Goal: Task Accomplishment & Management: Use online tool/utility

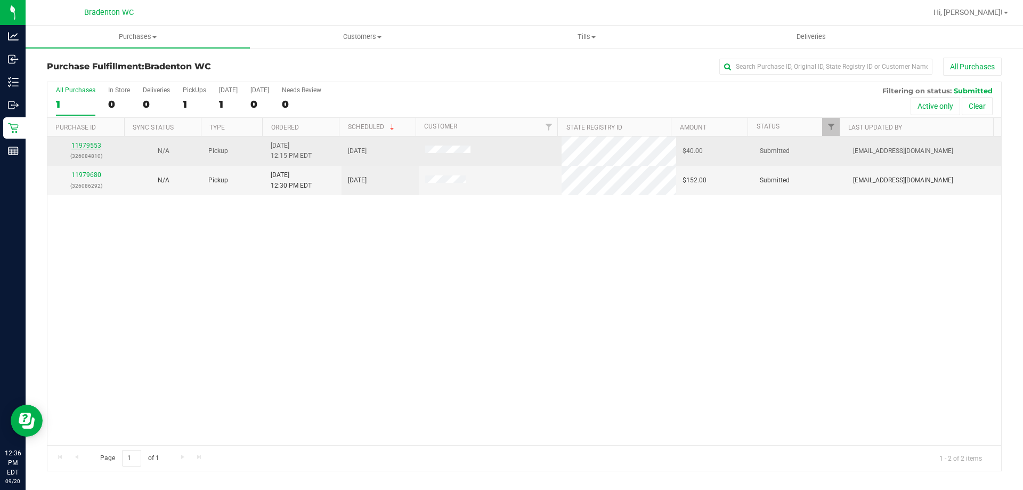
click at [83, 143] on link "11979553" at bounding box center [86, 145] width 30 height 7
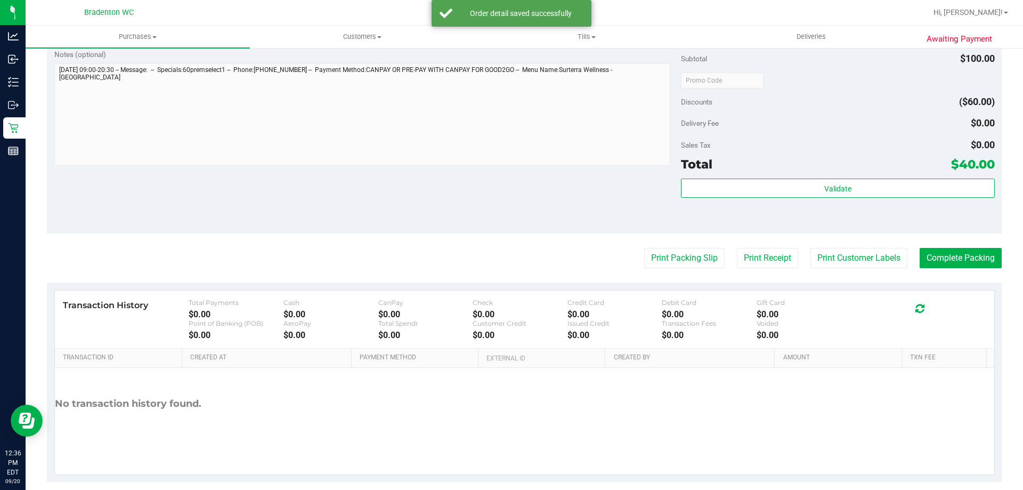
scroll to position [381, 0]
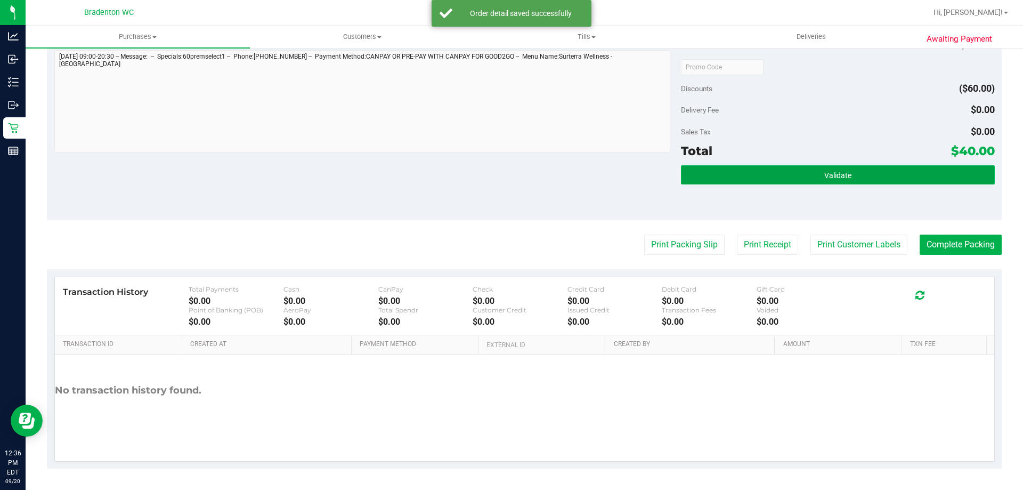
click at [824, 174] on span "Validate" at bounding box center [837, 175] width 27 height 9
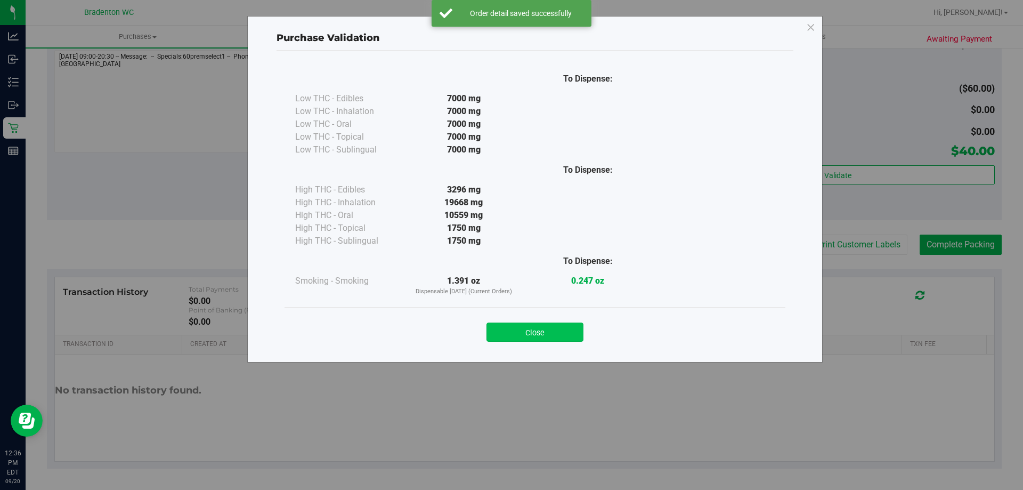
click at [536, 331] on button "Close" at bounding box center [534, 331] width 97 height 19
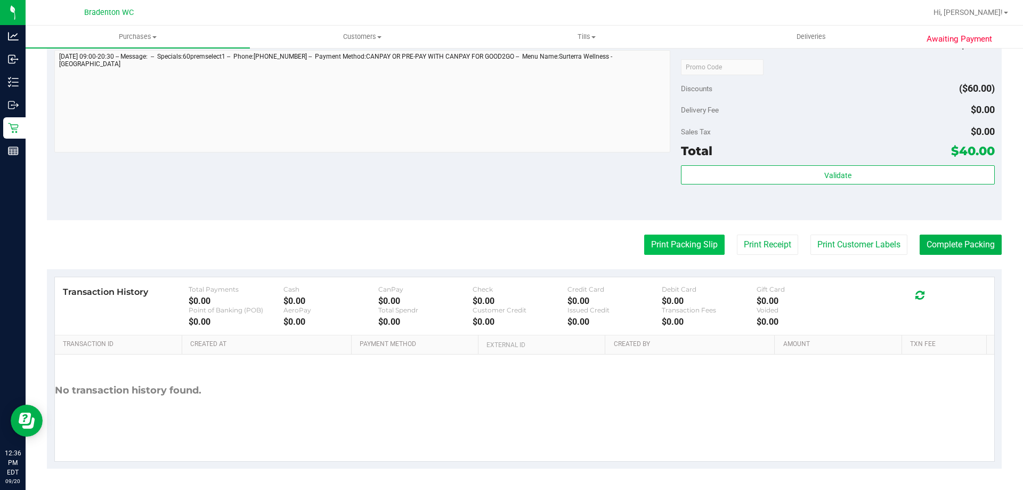
click at [663, 250] on button "Print Packing Slip" at bounding box center [684, 244] width 80 height 20
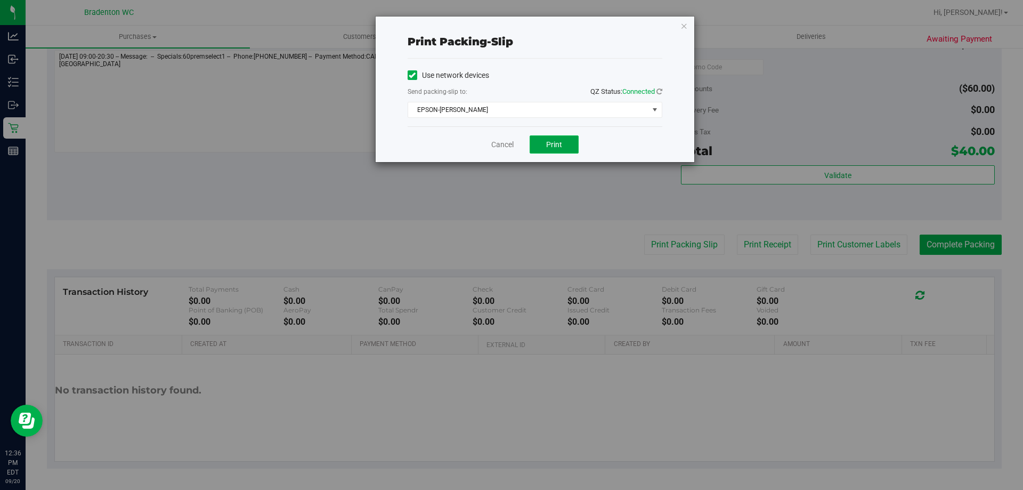
click at [552, 140] on span "Print" at bounding box center [554, 144] width 16 height 9
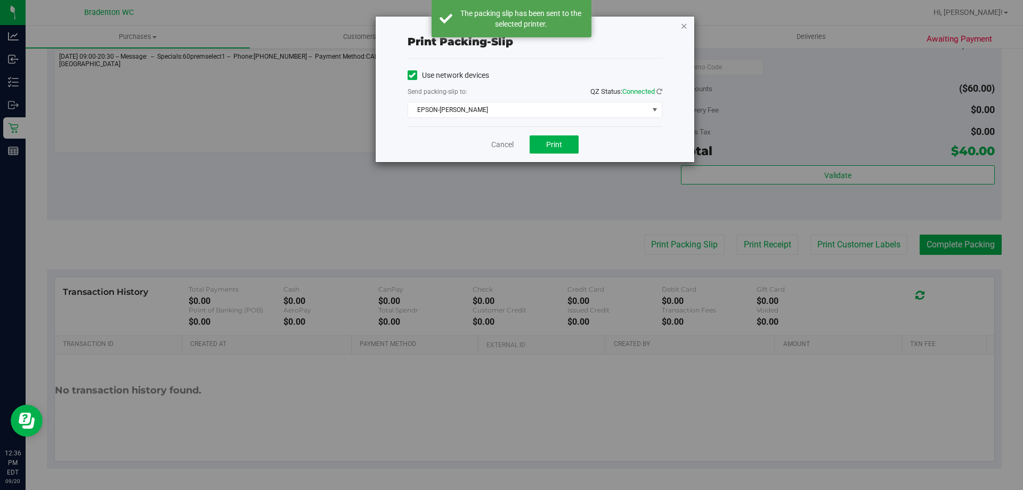
click at [680, 22] on icon "button" at bounding box center [683, 25] width 7 height 13
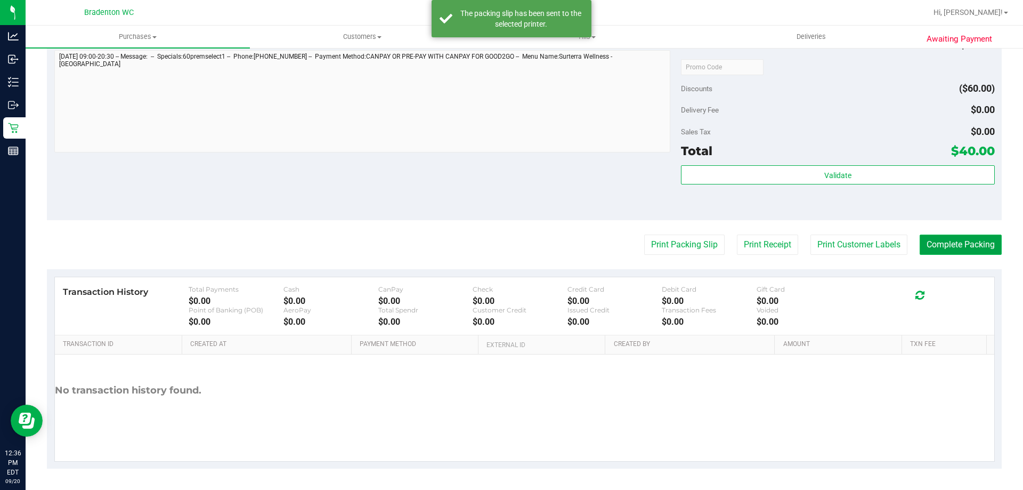
click at [944, 245] on button "Complete Packing" at bounding box center [961, 244] width 82 height 20
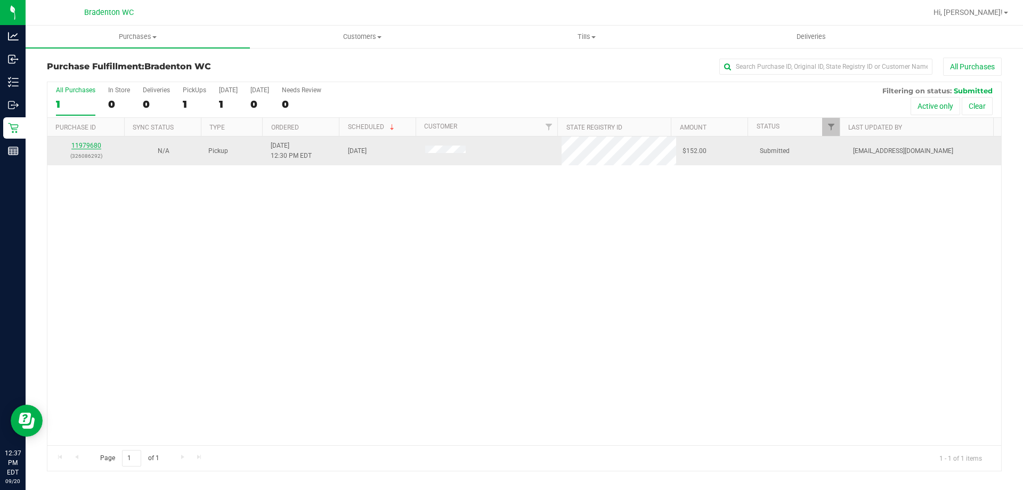
click at [80, 143] on link "11979680" at bounding box center [86, 145] width 30 height 7
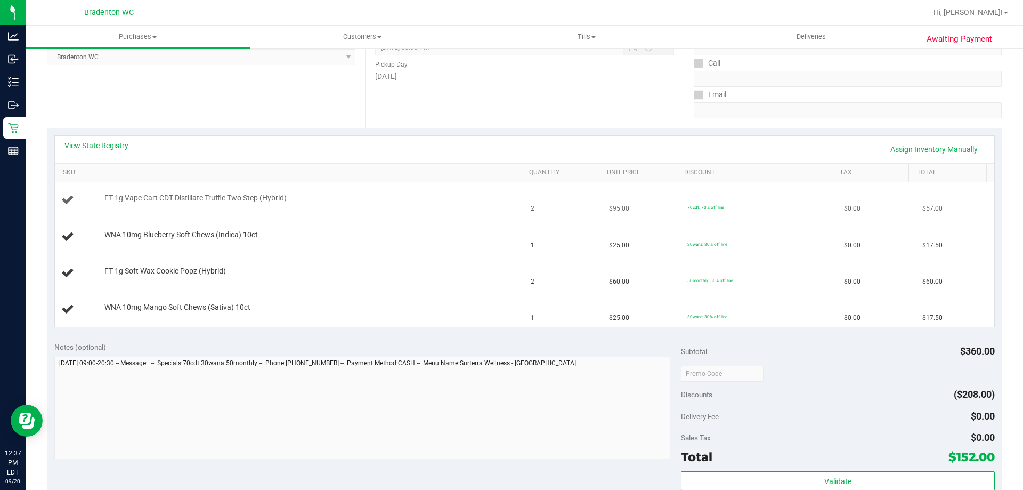
scroll to position [160, 0]
click at [110, 144] on link "View State Registry" at bounding box center [96, 145] width 64 height 11
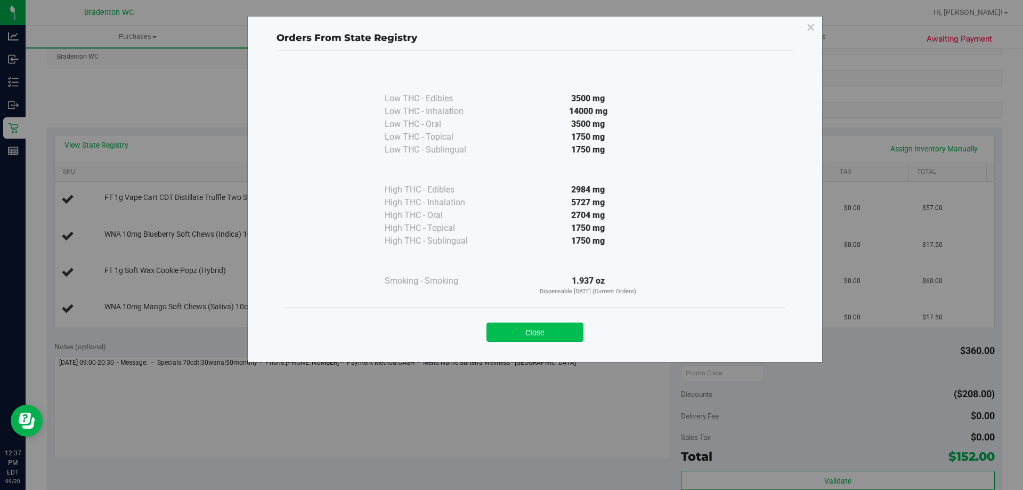
click at [531, 329] on button "Close" at bounding box center [534, 331] width 97 height 19
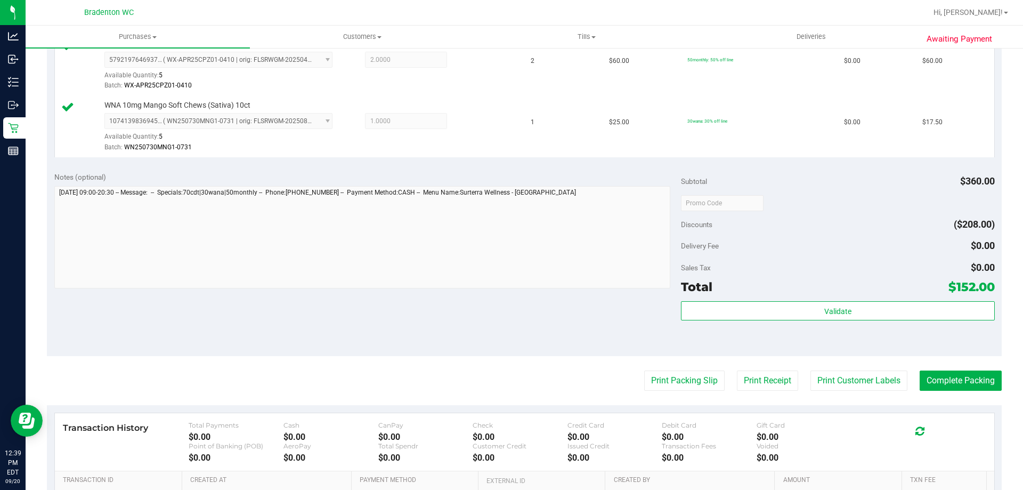
scroll to position [433, 0]
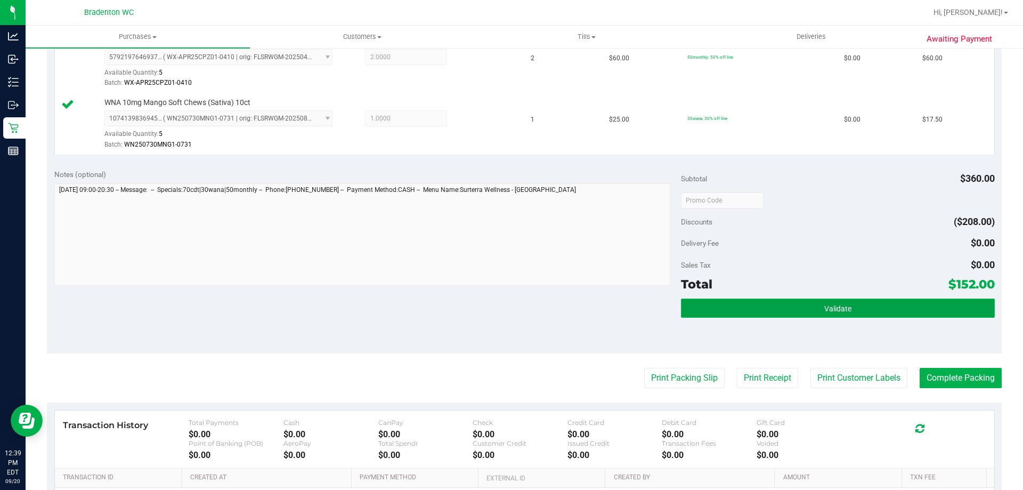
click at [828, 299] on button "Validate" at bounding box center [837, 307] width 313 height 19
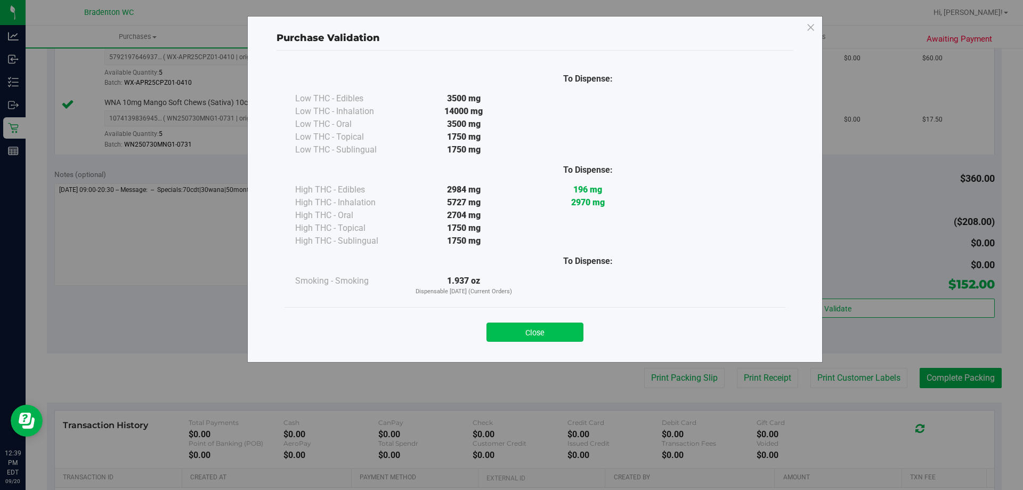
click at [520, 329] on button "Close" at bounding box center [534, 331] width 97 height 19
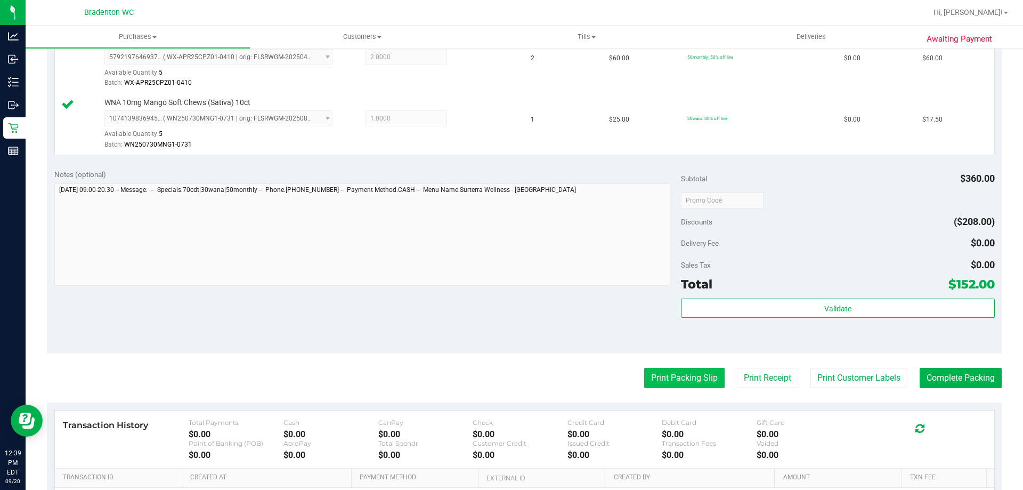
click at [671, 376] on button "Print Packing Slip" at bounding box center [684, 378] width 80 height 20
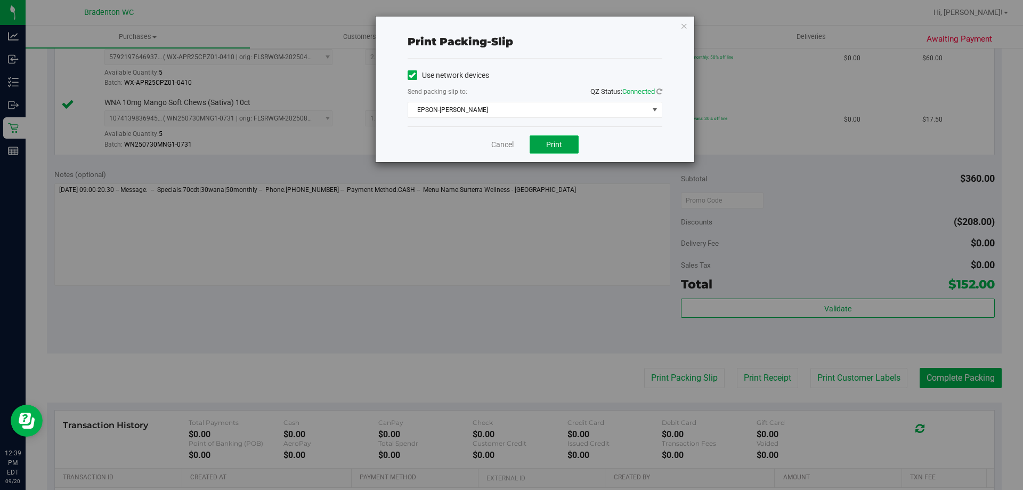
click at [555, 143] on span "Print" at bounding box center [554, 144] width 16 height 9
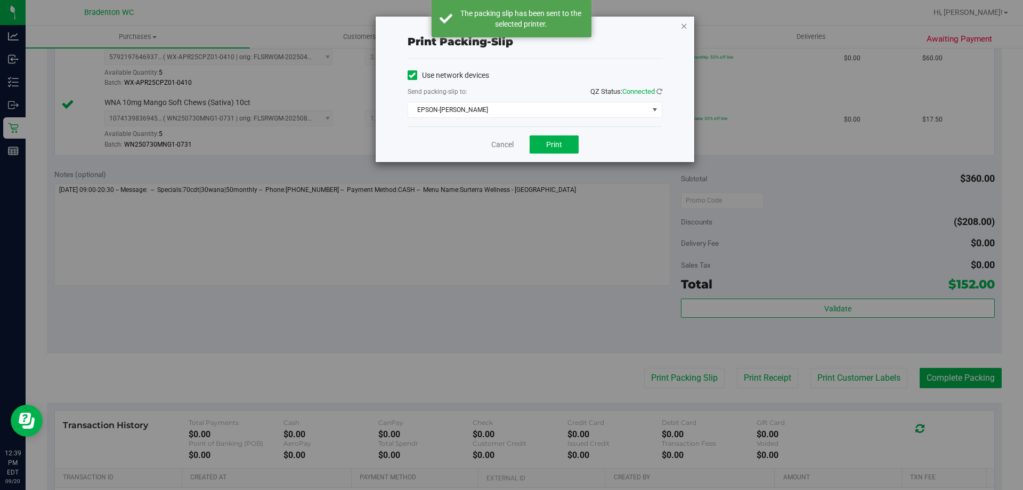
click at [683, 25] on icon "button" at bounding box center [683, 25] width 7 height 13
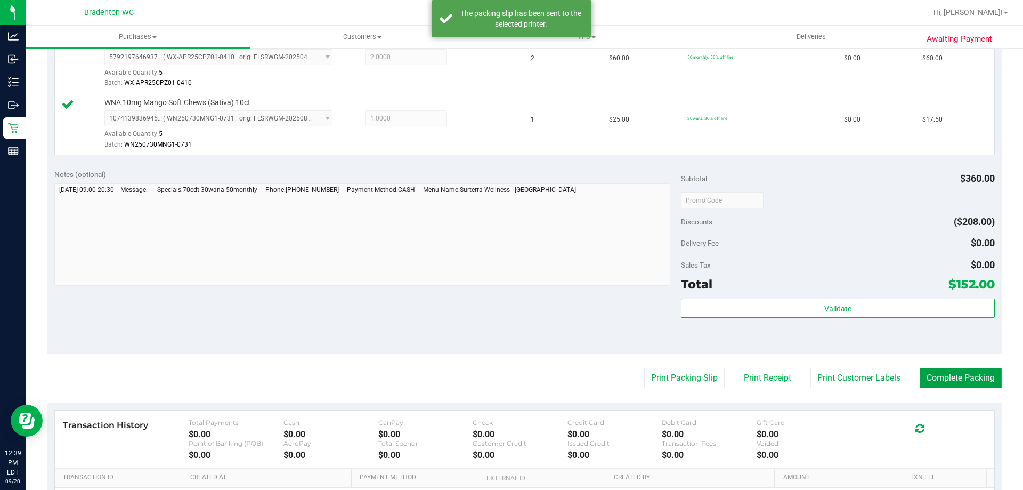
click at [947, 369] on button "Complete Packing" at bounding box center [961, 378] width 82 height 20
